Goal: Transaction & Acquisition: Book appointment/travel/reservation

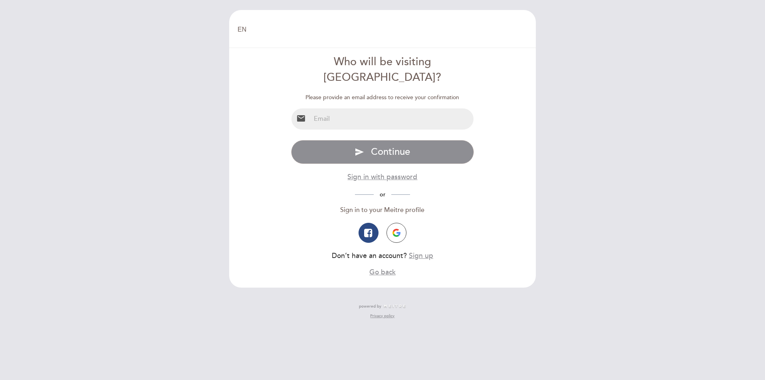
click at [373, 108] on input "email" at bounding box center [392, 118] width 163 height 21
type input "[PERSON_NAME][EMAIL_ADDRESS][DOMAIN_NAME]"
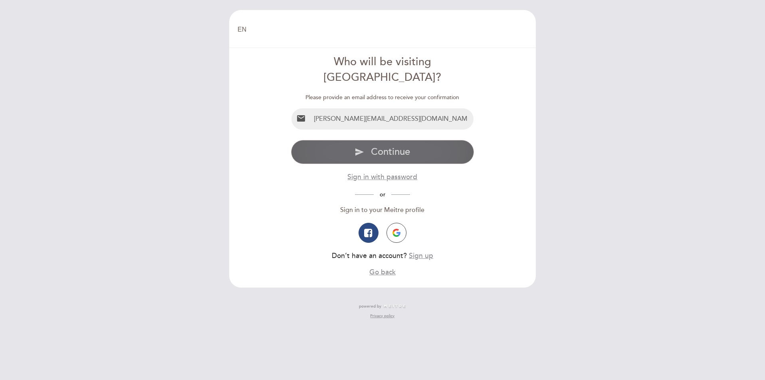
click at [375, 146] on span "Continue" at bounding box center [390, 152] width 39 height 12
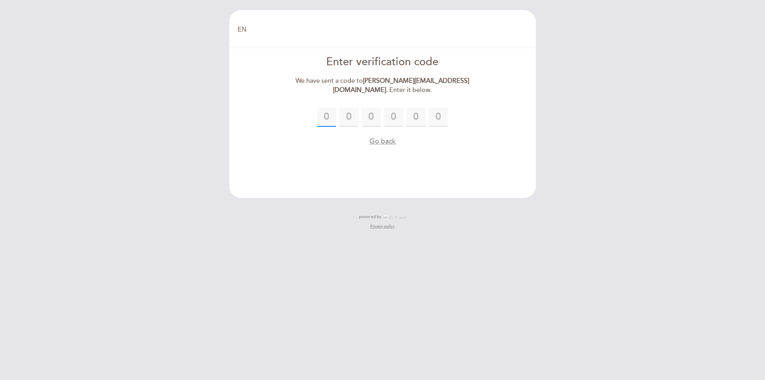
click at [336, 120] on input "text" at bounding box center [326, 116] width 19 height 19
click at [332, 120] on input "text" at bounding box center [326, 116] width 19 height 19
type input "2"
type input "7"
type input "1"
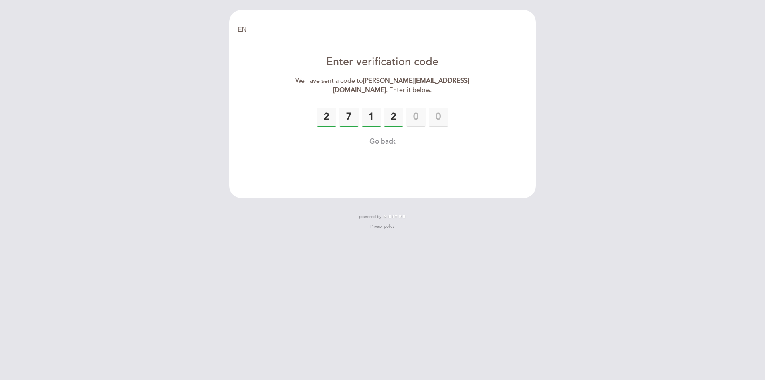
type input "2"
type input "0"
click at [424, 118] on input "0" at bounding box center [416, 116] width 19 height 19
type input "9"
type input "0"
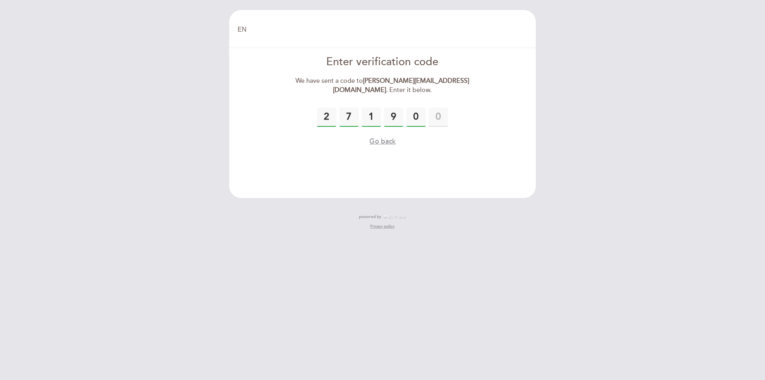
click at [395, 115] on input "9" at bounding box center [393, 116] width 19 height 19
type input "0"
drag, startPoint x: 395, startPoint y: 115, endPoint x: 407, endPoint y: 126, distance: 16.4
click at [407, 126] on div "2 7 1 0" at bounding box center [382, 116] width 183 height 19
type input "2"
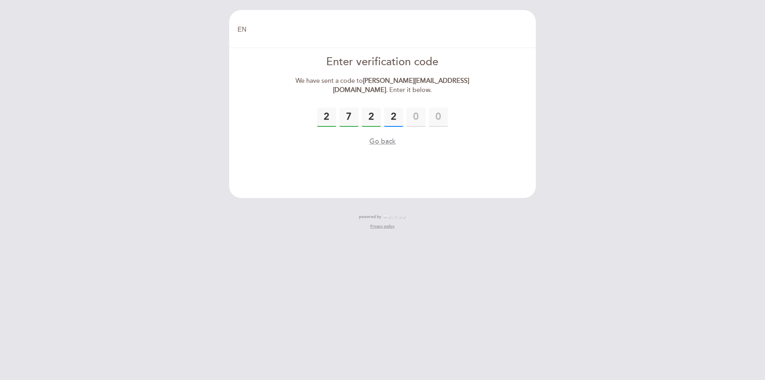
type input "2"
type input "7"
type input "1"
click at [380, 160] on button "Go back" at bounding box center [383, 162] width 26 height 10
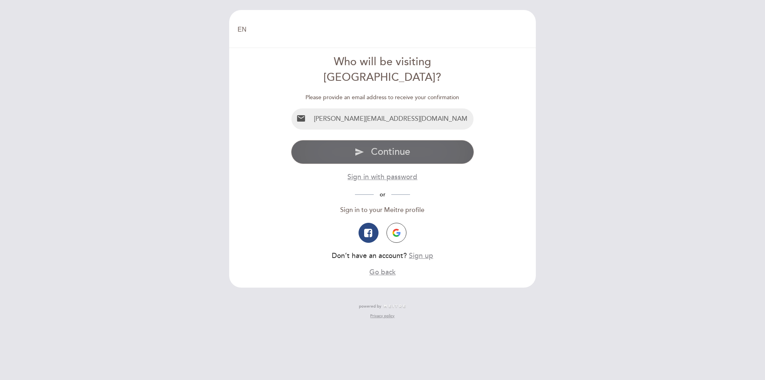
click at [379, 146] on span "Continue" at bounding box center [390, 152] width 39 height 12
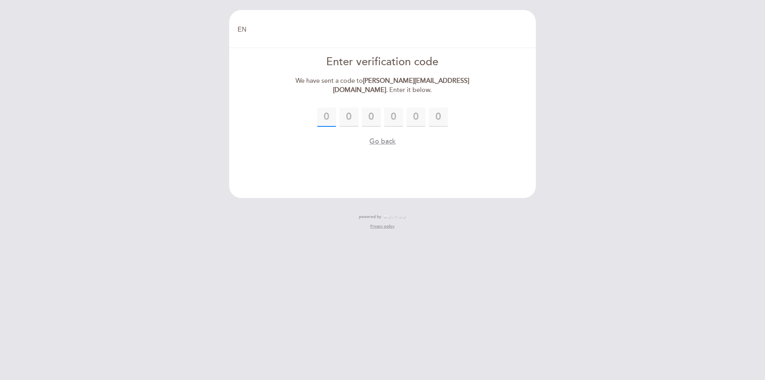
click at [330, 119] on input "text" at bounding box center [326, 116] width 19 height 19
click at [330, 120] on input "text" at bounding box center [326, 116] width 19 height 19
type input "6"
type input "0"
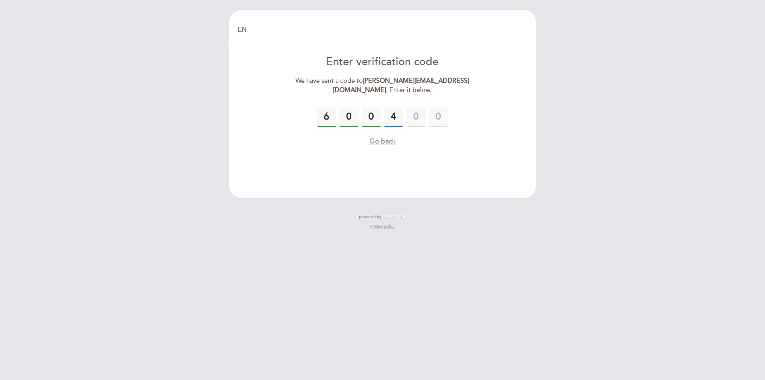
type input "4"
type input "2"
type input "8"
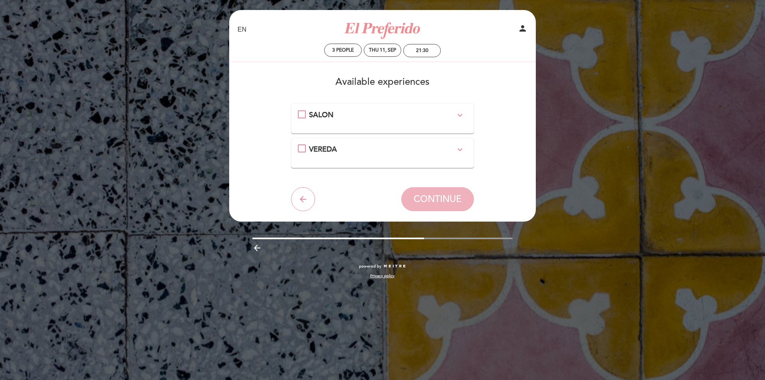
click at [307, 118] on div "SALON expand_more" at bounding box center [383, 115] width 170 height 10
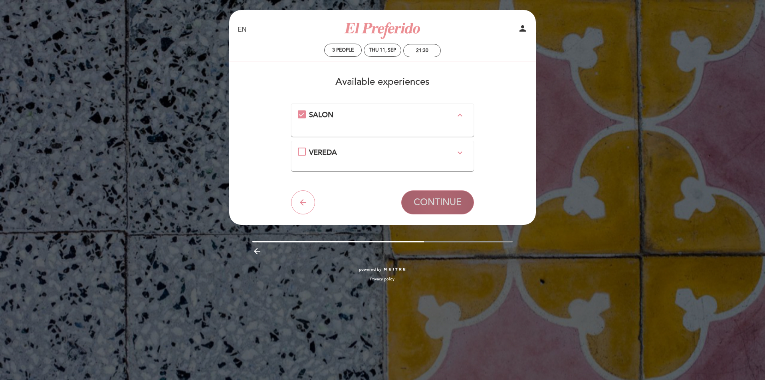
click at [443, 197] on span "CONTINUE" at bounding box center [438, 202] width 48 height 11
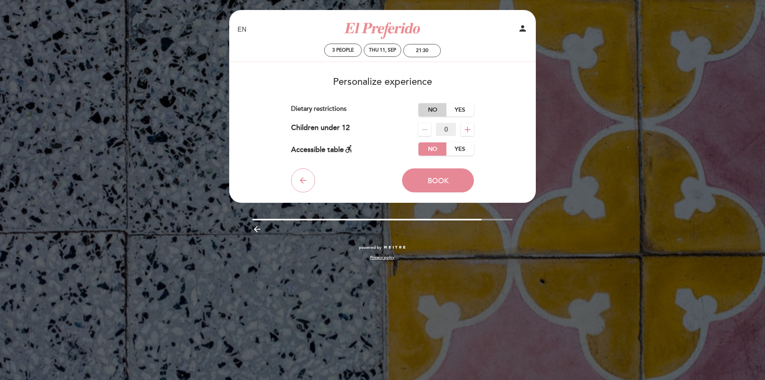
click at [435, 110] on label "No" at bounding box center [433, 109] width 28 height 13
click at [462, 176] on button "Book" at bounding box center [438, 180] width 72 height 24
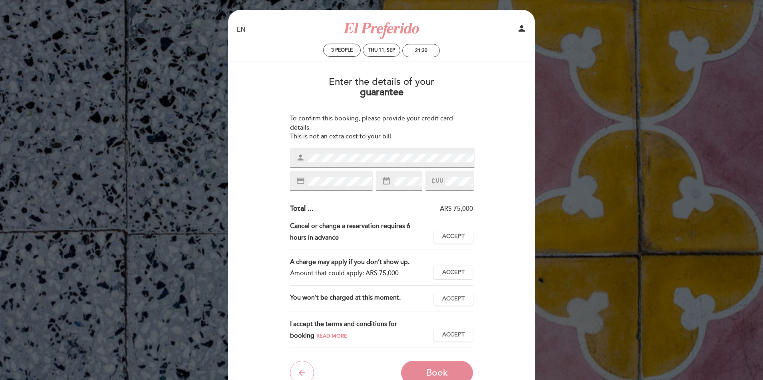
click at [264, 163] on div "Enter the details of your guarantee To confirm this booking, please provide you…" at bounding box center [382, 227] width 296 height 314
click at [366, 151] on div "person" at bounding box center [382, 157] width 185 height 20
click at [511, 264] on div "Enter the details of your guarantee To confirm this booking, please provide you…" at bounding box center [382, 227] width 296 height 314
click at [448, 235] on span "Accept" at bounding box center [453, 236] width 22 height 8
click at [462, 270] on span "Accept" at bounding box center [453, 272] width 22 height 8
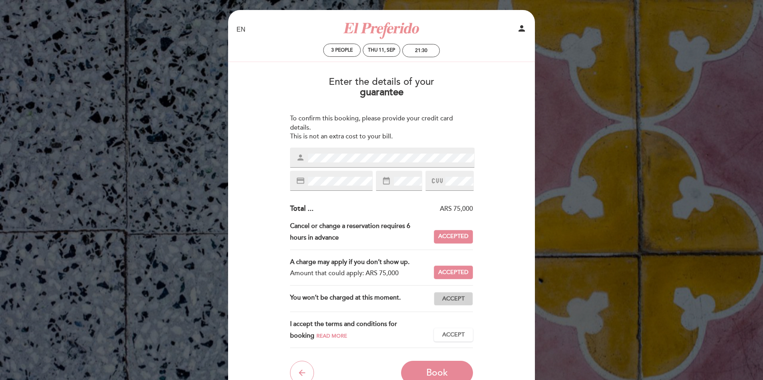
click at [450, 300] on span "Accept" at bounding box center [453, 298] width 22 height 8
click at [457, 333] on span "Accept" at bounding box center [453, 334] width 22 height 8
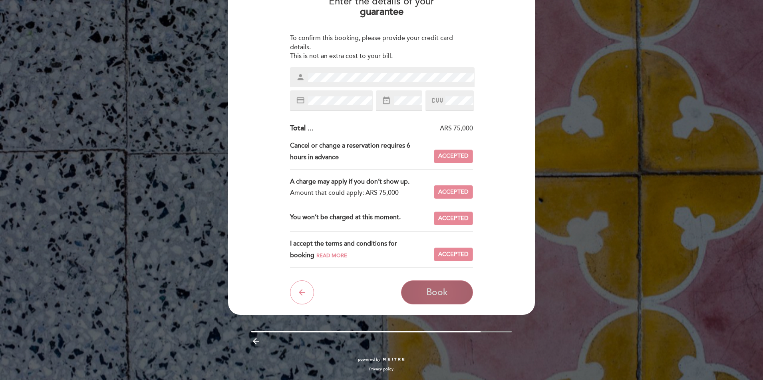
click at [436, 291] on span "Book" at bounding box center [437, 291] width 22 height 11
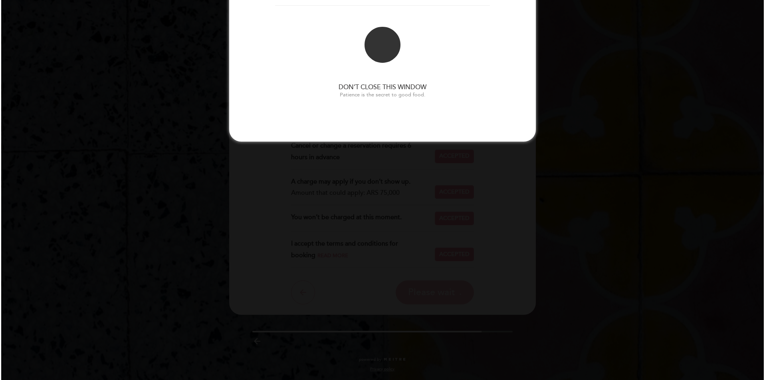
scroll to position [0, 0]
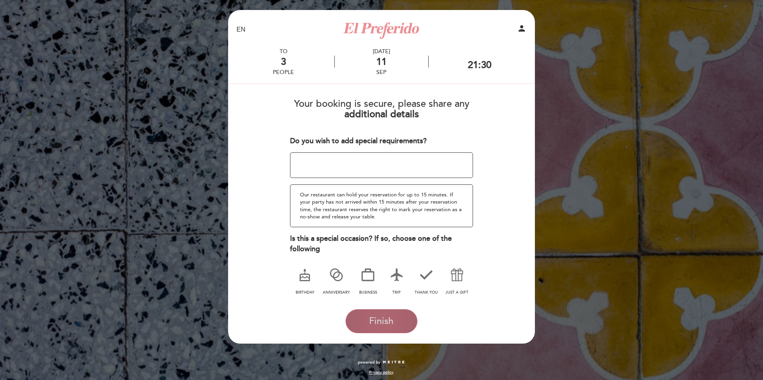
click at [378, 320] on span "Finish" at bounding box center [381, 320] width 24 height 11
